Goal: Find specific page/section: Find specific page/section

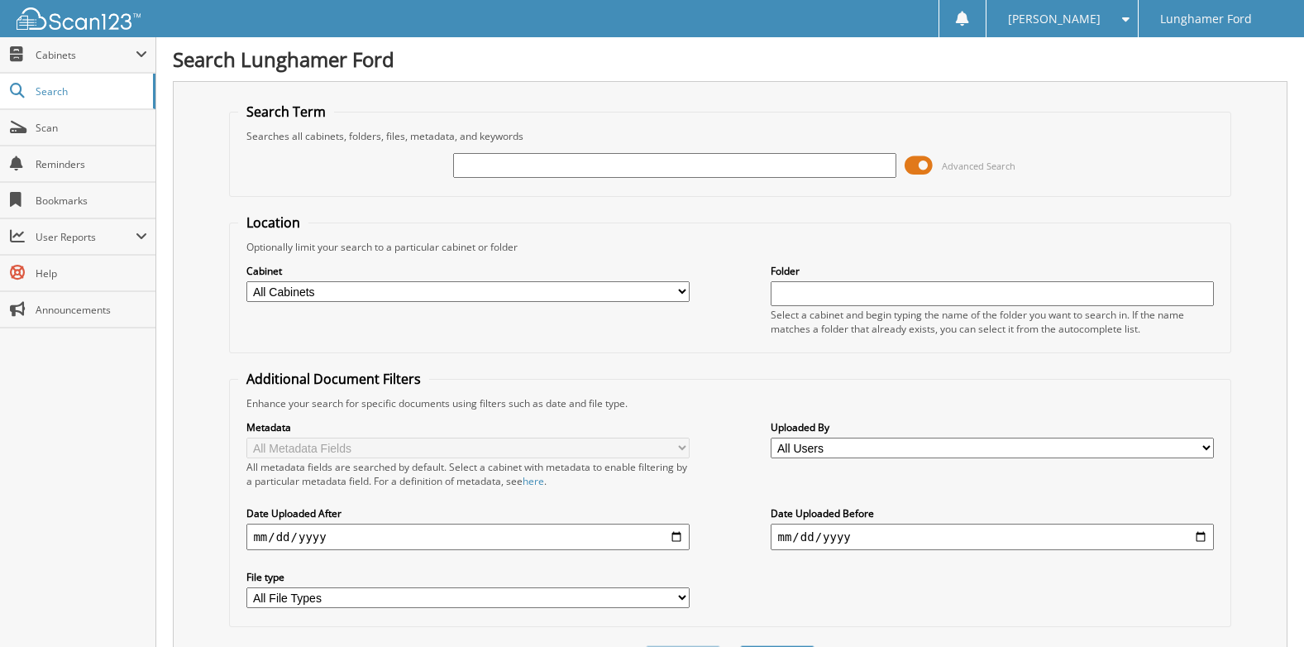
click at [684, 289] on select "All Cabinets ACCOUNTS PAYABLE ACCOUNTS RECEIVABLE ACH BANK REC CAR DEALS - AUTO…" at bounding box center [467, 291] width 442 height 21
select select "42261"
click at [246, 281] on select "All Cabinets ACCOUNTS PAYABLE ACCOUNTS RECEIVABLE ACH BANK REC CAR DEALS - AUTO…" at bounding box center [467, 291] width 442 height 21
click at [483, 169] on input "text" at bounding box center [674, 165] width 442 height 25
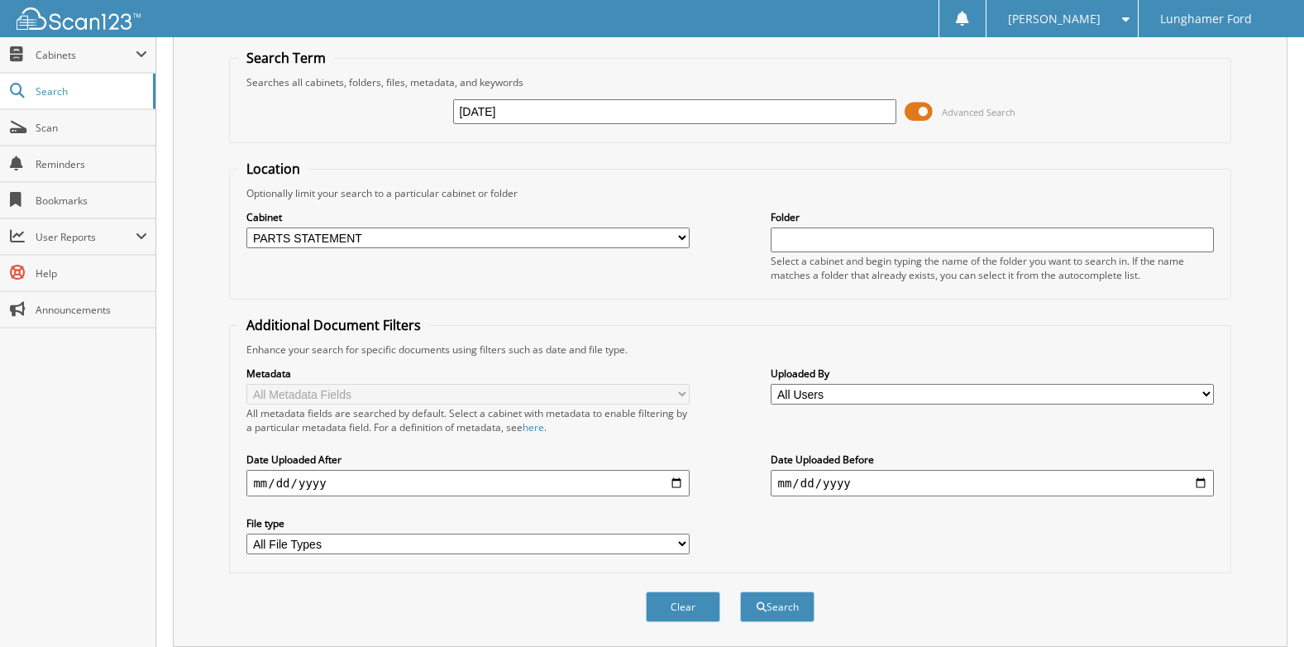
scroll to position [104, 0]
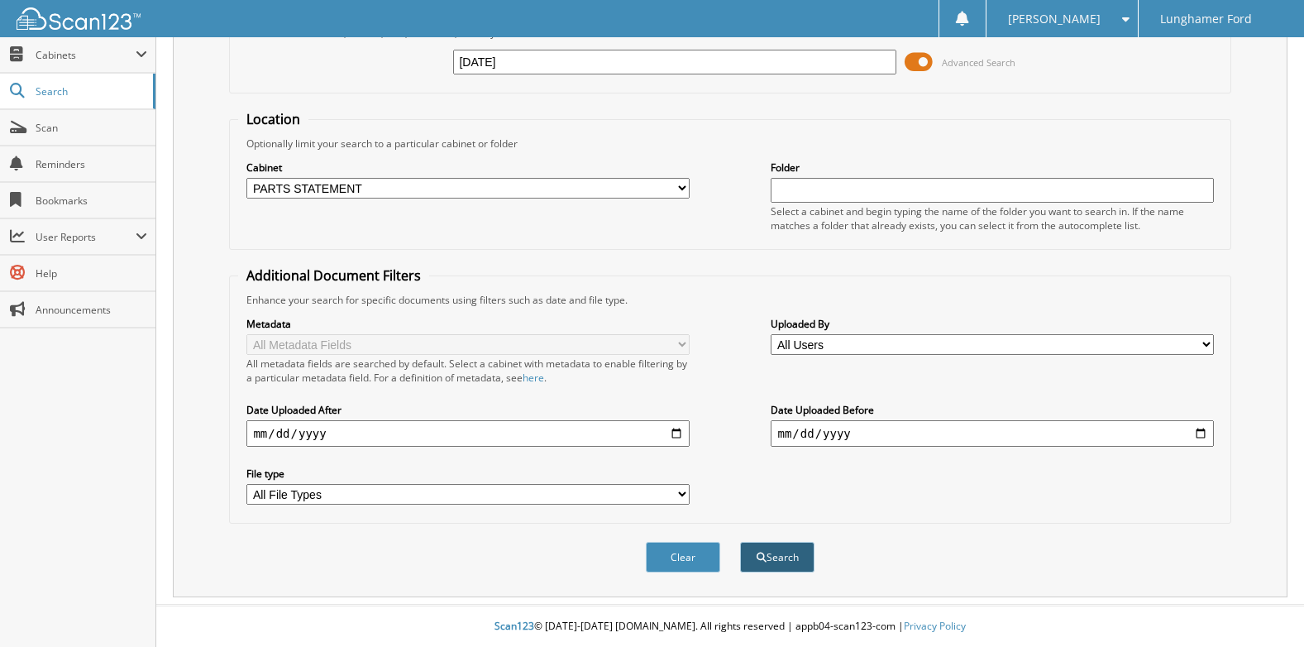
type input "[DATE]"
click at [787, 559] on button "Search" at bounding box center [777, 557] width 74 height 31
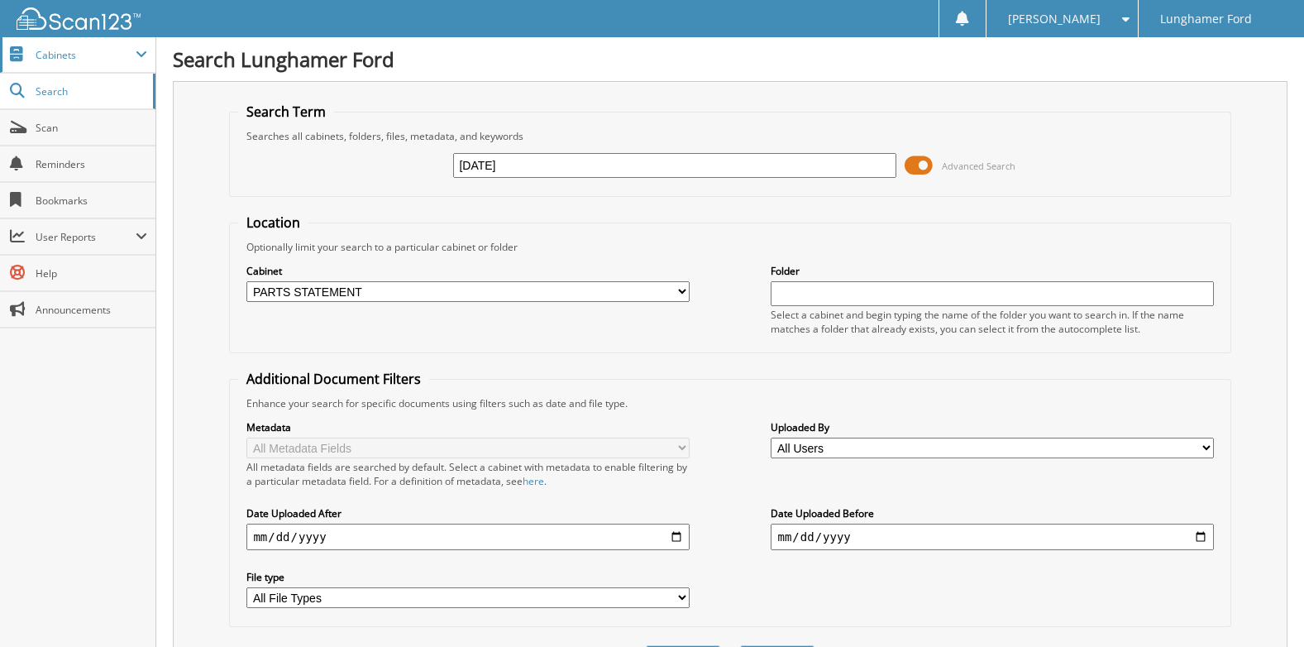
click at [83, 48] on span "Cabinets" at bounding box center [86, 55] width 100 height 14
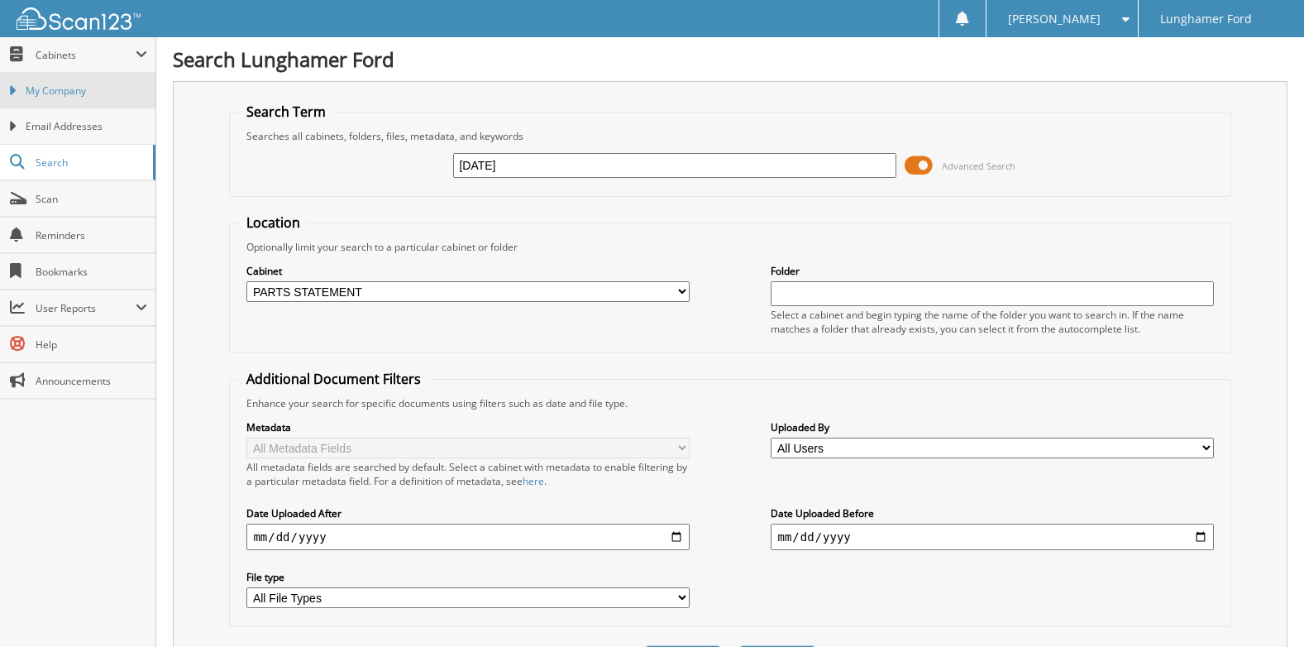
click at [77, 88] on span "My Company" at bounding box center [87, 91] width 122 height 15
